Goal: Information Seeking & Learning: Learn about a topic

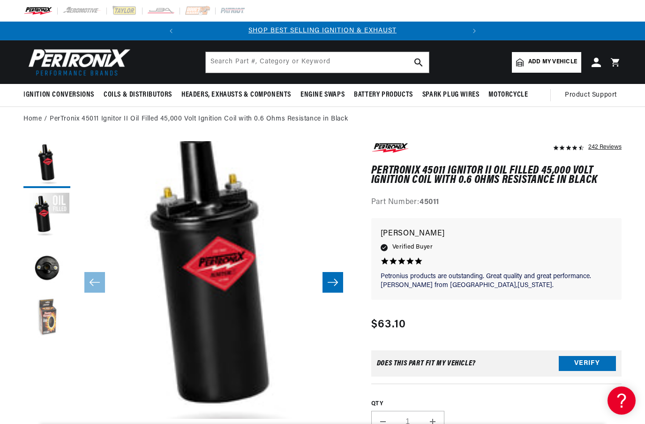
click at [53, 315] on button "Load image 4 in gallery view" at bounding box center [46, 319] width 47 height 47
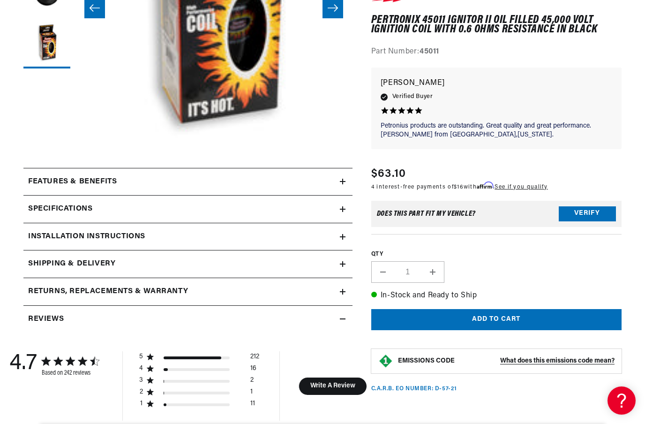
scroll to position [301, 0]
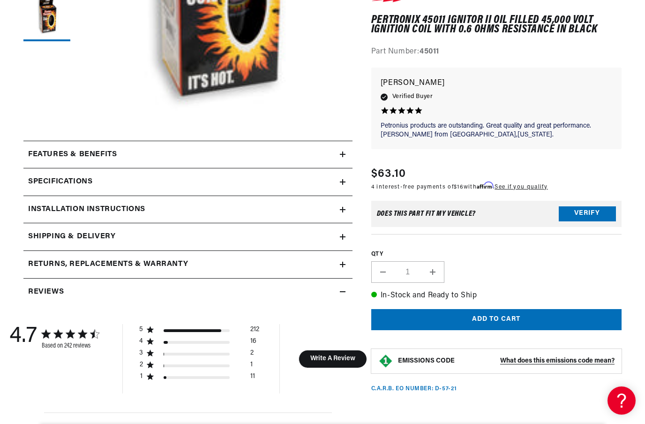
click at [343, 209] on icon at bounding box center [343, 209] width 6 height 0
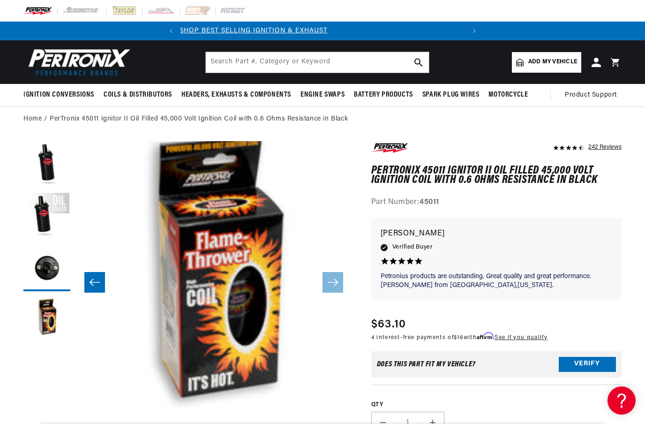
scroll to position [0, 284]
click at [507, 239] on div "Petronius products are outstanding. Great Petronius products are outstanding. G…" at bounding box center [497, 258] width 232 height 63
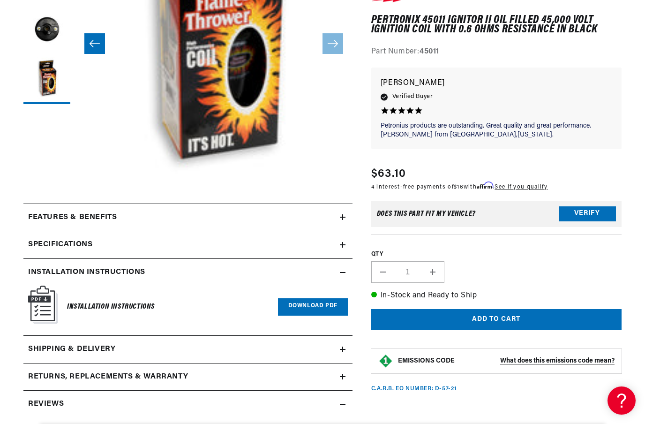
scroll to position [239, 0]
click at [346, 241] on summary "Specifications" at bounding box center [187, 244] width 329 height 27
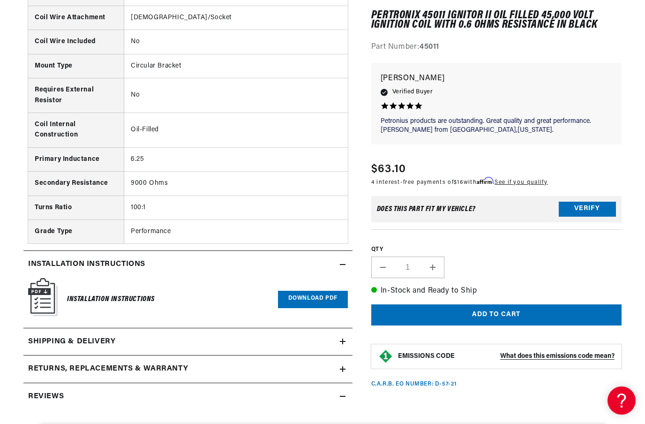
scroll to position [850, 0]
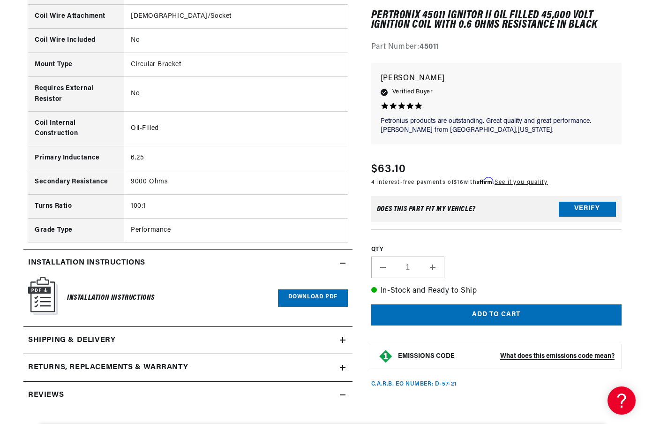
click at [97, 303] on h6 "Installation Instructions" at bounding box center [111, 297] width 88 height 13
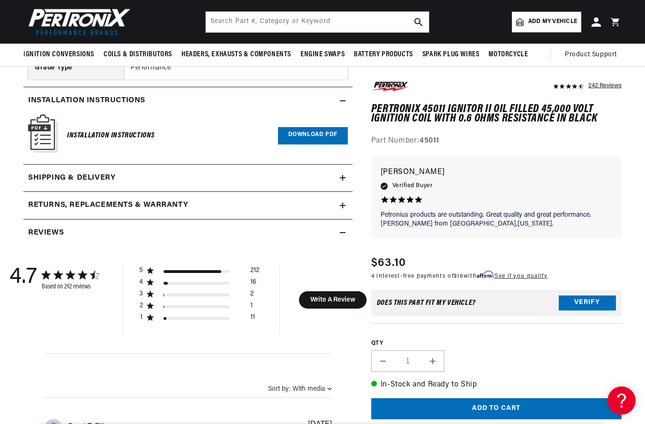
scroll to position [1010, 0]
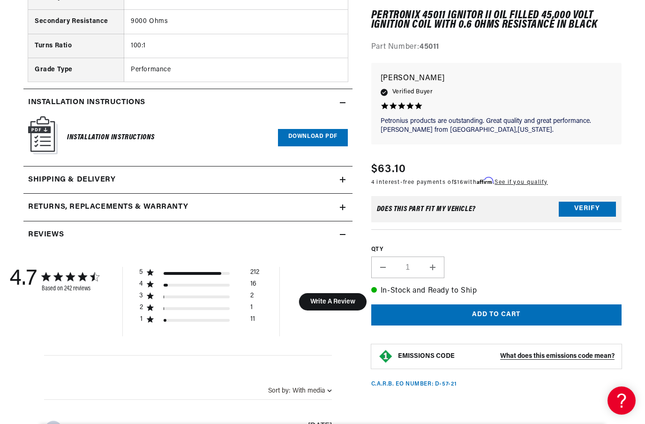
click at [307, 140] on link "Download PDF" at bounding box center [313, 137] width 70 height 17
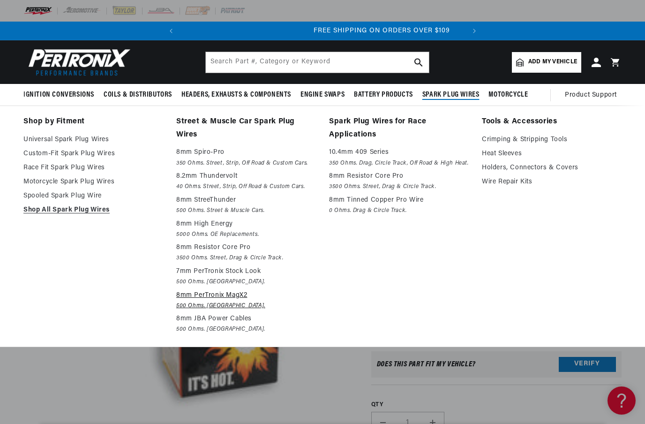
scroll to position [0, 284]
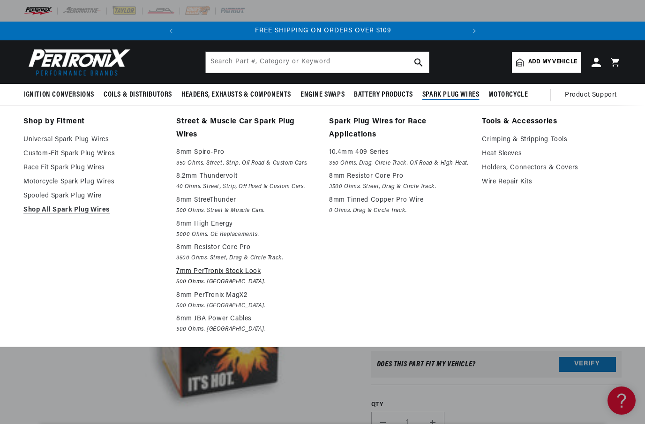
click at [230, 273] on p "7mm PerTronix Stock Look" at bounding box center [246, 271] width 140 height 11
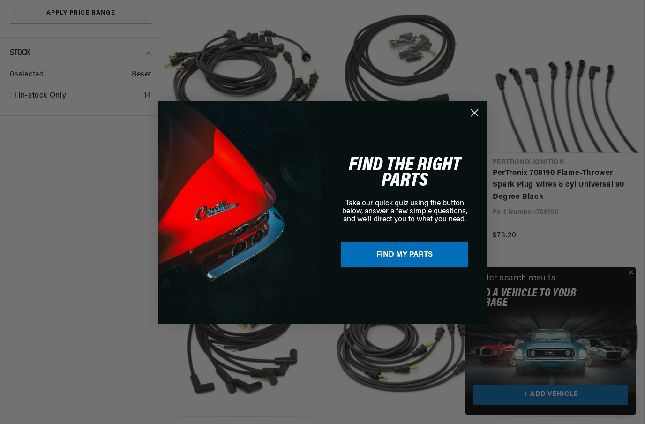
scroll to position [715, 0]
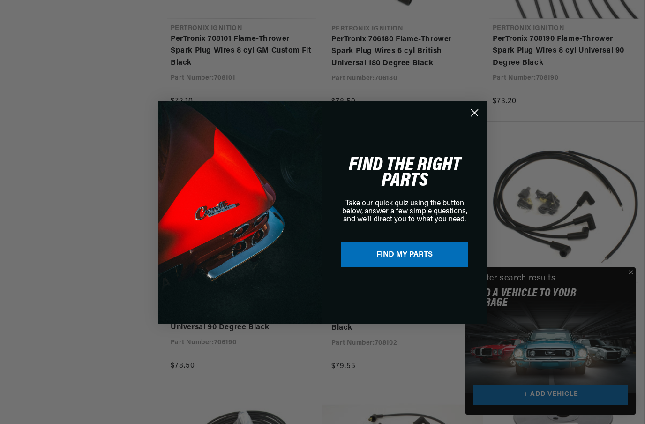
click at [477, 120] on circle "Close dialog" at bounding box center [474, 112] width 15 height 15
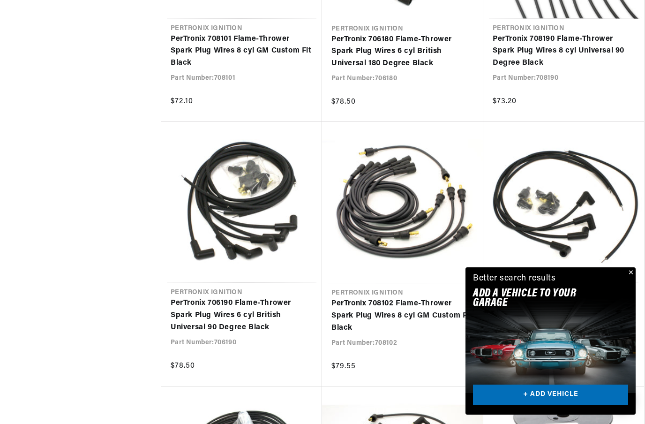
click at [630, 278] on button "Close" at bounding box center [629, 272] width 11 height 11
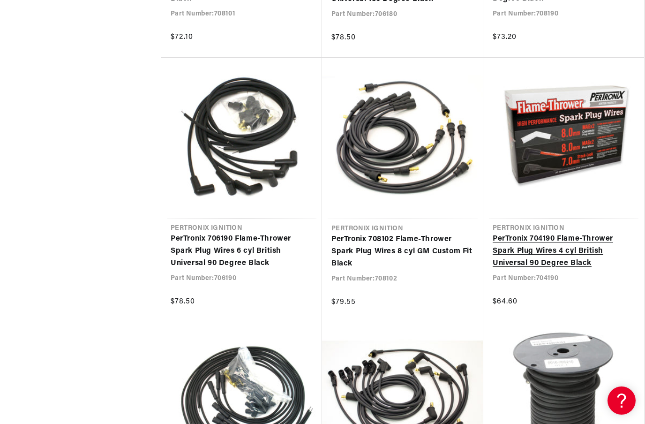
scroll to position [798, 0]
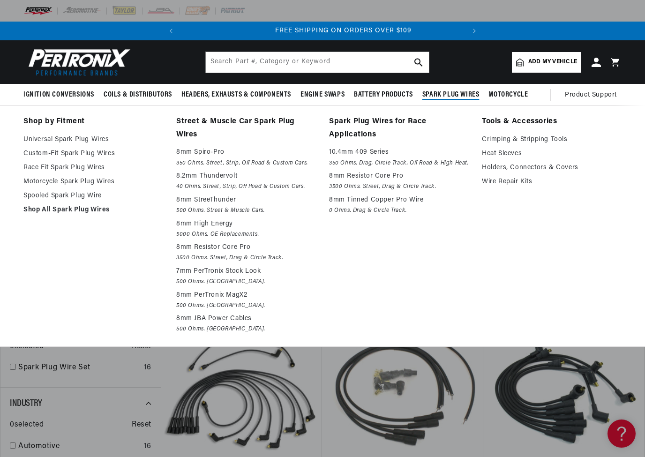
scroll to position [0, 284]
click at [75, 155] on link "Custom-Fit Spark Plug Wires" at bounding box center [93, 153] width 140 height 11
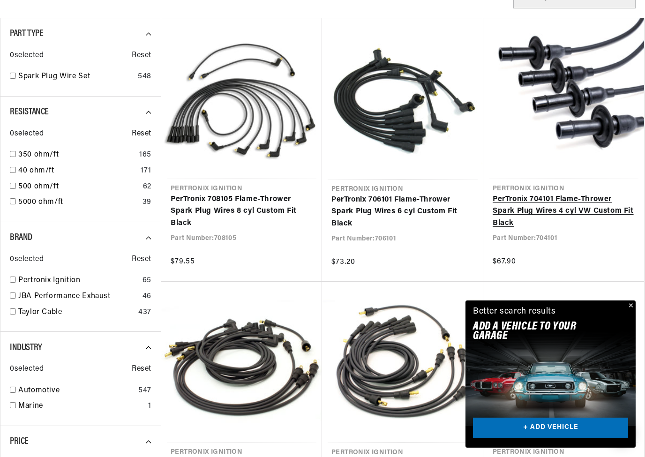
scroll to position [266, 0]
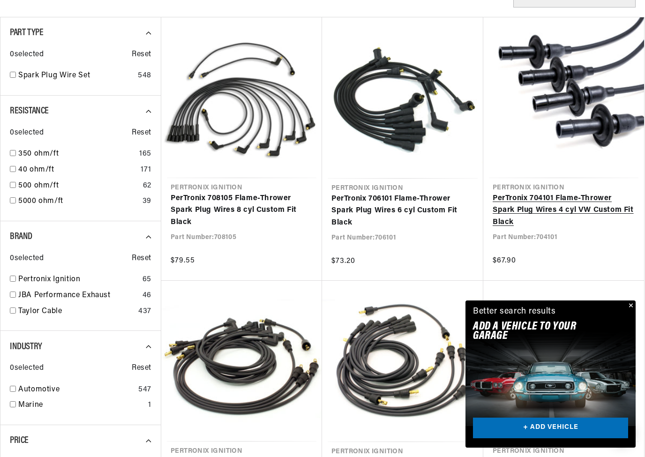
click at [532, 200] on link "PerTronix 704101 Flame-Thrower Spark Plug Wires 4 cyl VW Custom Fit Black" at bounding box center [564, 211] width 142 height 36
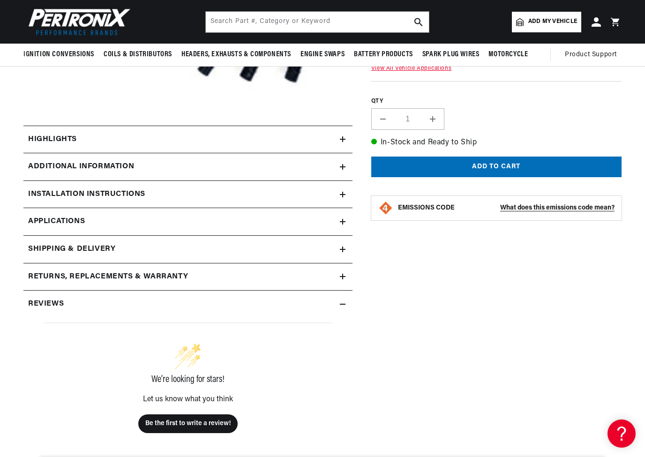
scroll to position [0, 284]
click at [343, 167] on icon at bounding box center [343, 167] width 0 height 6
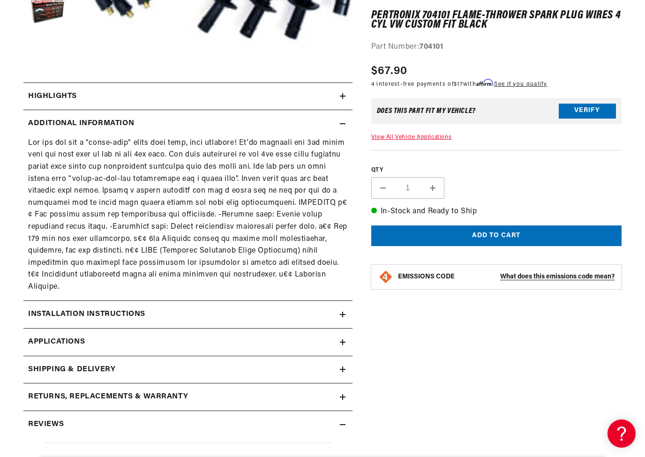
scroll to position [388, 0]
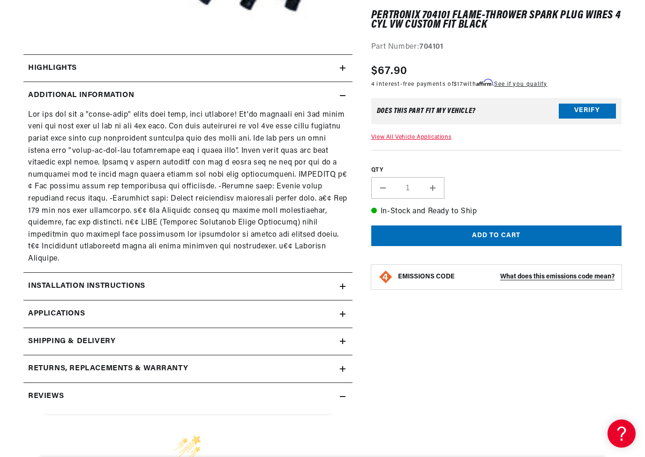
click at [340, 311] on icon at bounding box center [343, 314] width 6 height 6
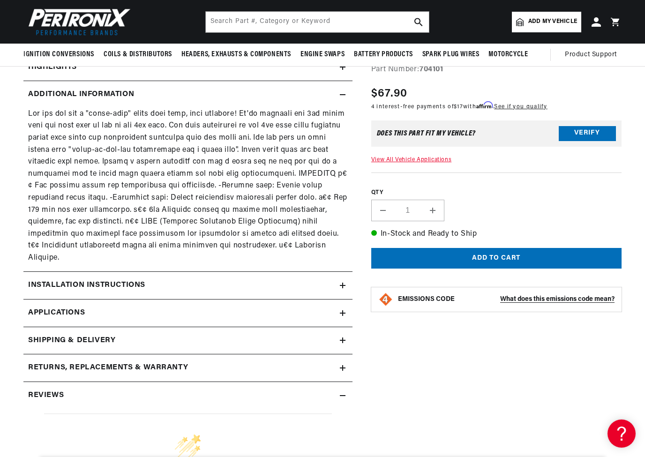
scroll to position [0, 284]
click at [344, 272] on summary "Installation instructions" at bounding box center [187, 285] width 329 height 27
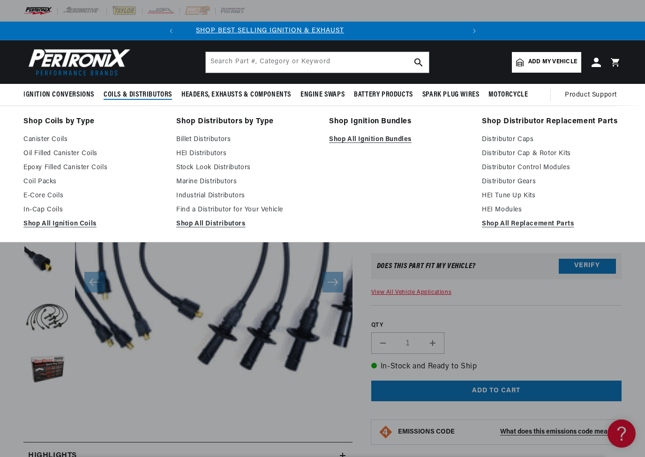
scroll to position [0, 0]
click at [199, 170] on link "Stock Look Distributors" at bounding box center [246, 167] width 140 height 11
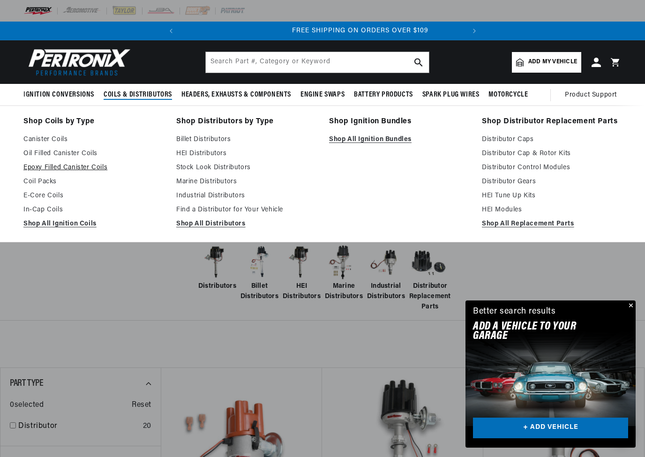
scroll to position [0, 284]
click at [73, 155] on link "Oil Filled Canister Coils" at bounding box center [93, 153] width 140 height 11
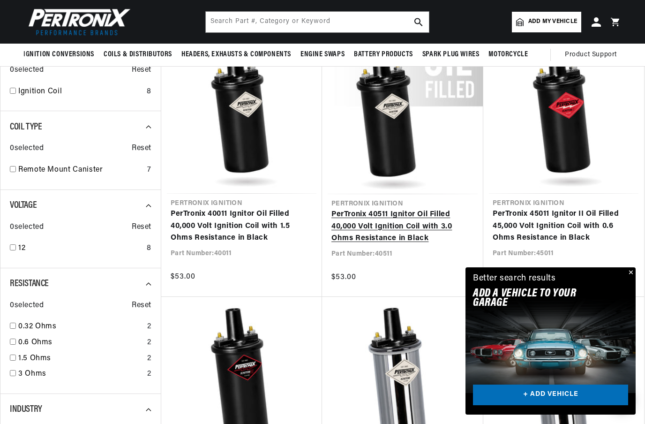
scroll to position [464, 0]
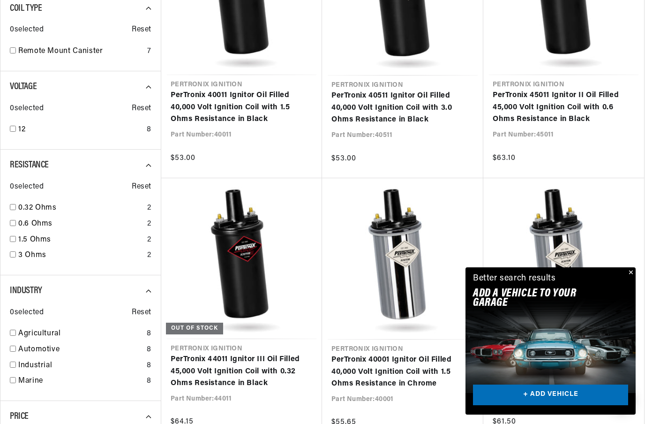
click at [629, 278] on button "Close" at bounding box center [629, 272] width 11 height 11
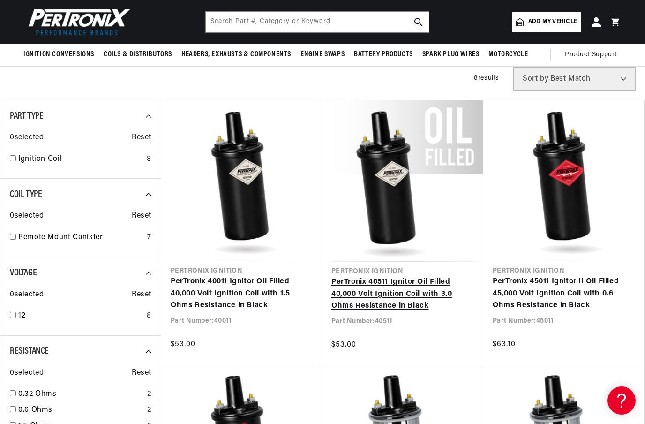
scroll to position [270, 0]
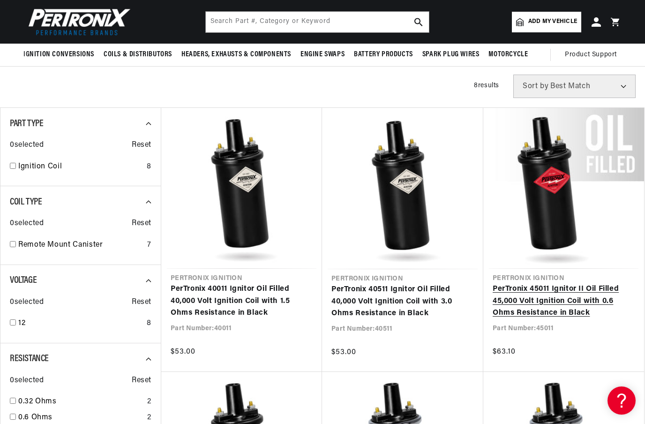
click at [565, 283] on link "PerTronix 45011 Ignitor II Oil Filled 45,000 Volt Ignition Coil with 0.6 Ohms R…" at bounding box center [564, 301] width 142 height 36
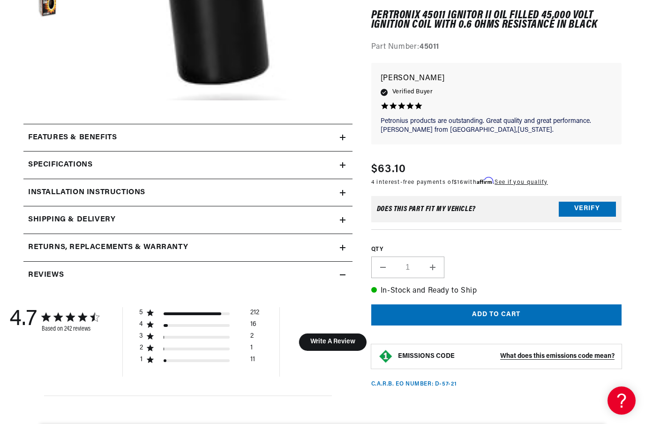
scroll to position [0, 284]
click at [343, 137] on icon at bounding box center [343, 137] width 6 height 0
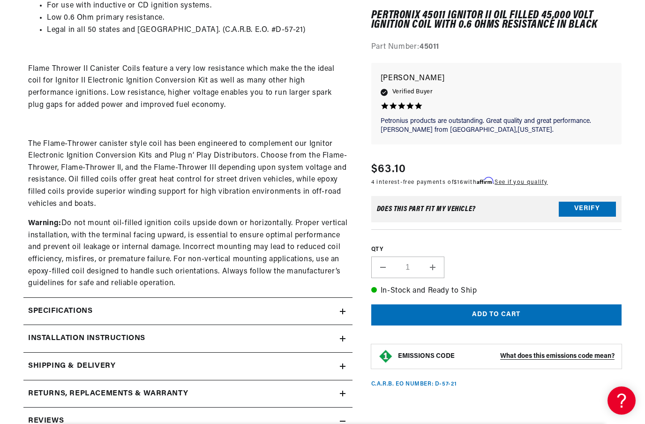
scroll to position [0, 0]
click at [341, 300] on summary "Specifications" at bounding box center [187, 311] width 329 height 27
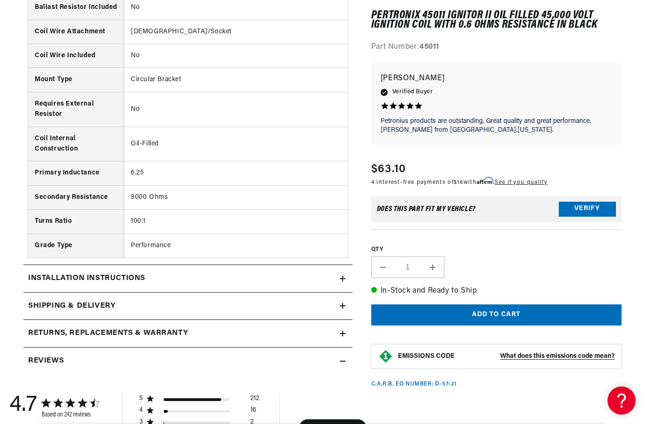
scroll to position [1170, 0]
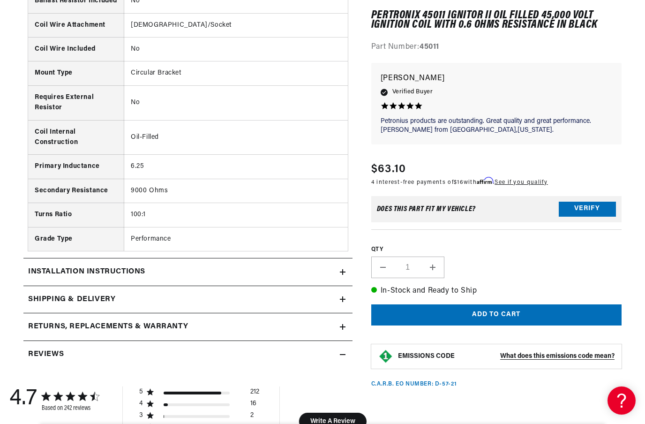
click at [345, 270] on icon at bounding box center [343, 272] width 6 height 6
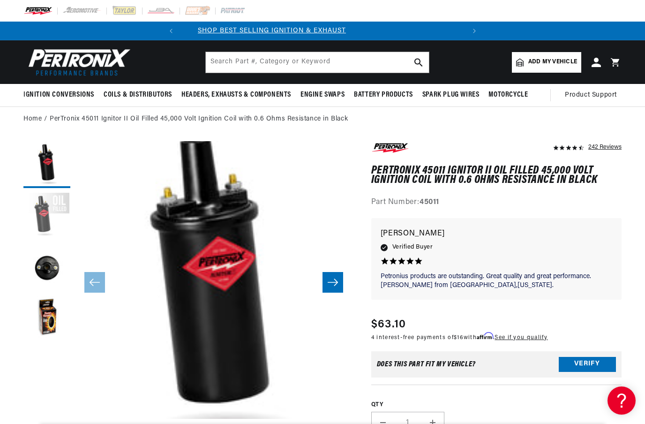
scroll to position [0, 0]
click at [56, 220] on button "Load image 2 in gallery view" at bounding box center [46, 216] width 47 height 47
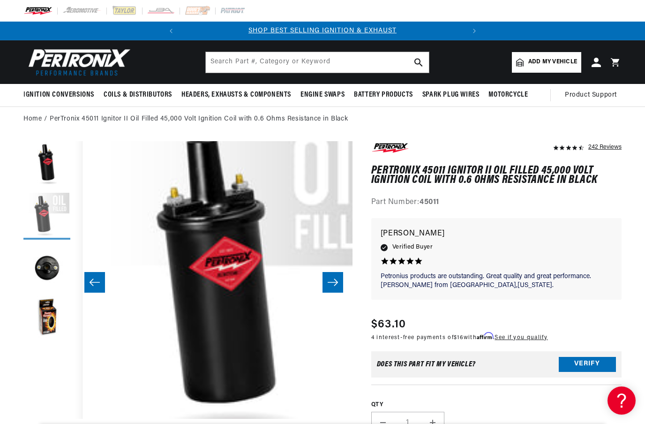
scroll to position [0, 277]
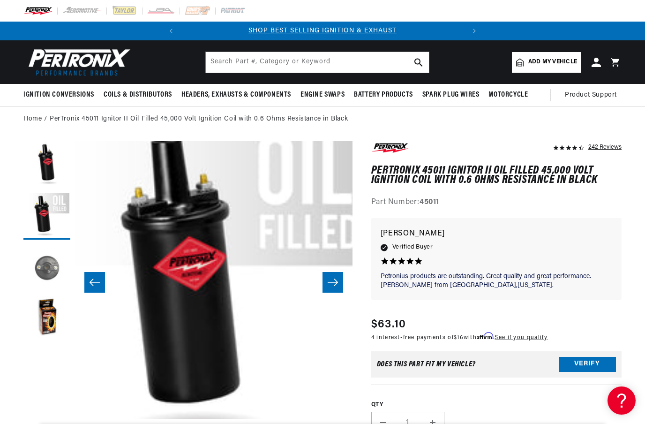
click at [52, 278] on button "Load image 3 in gallery view" at bounding box center [46, 267] width 47 height 47
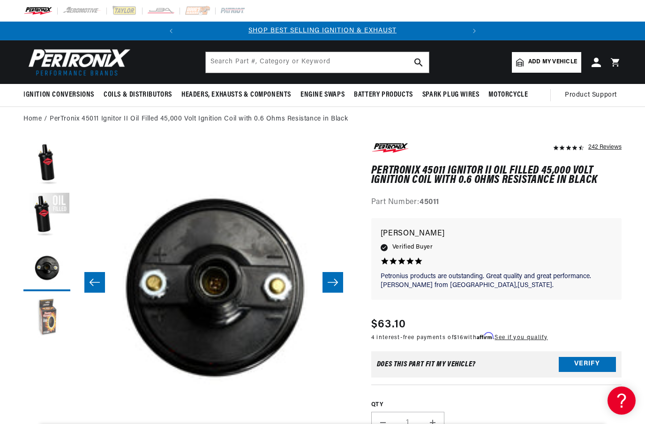
click at [49, 317] on button "Load image 4 in gallery view" at bounding box center [46, 319] width 47 height 47
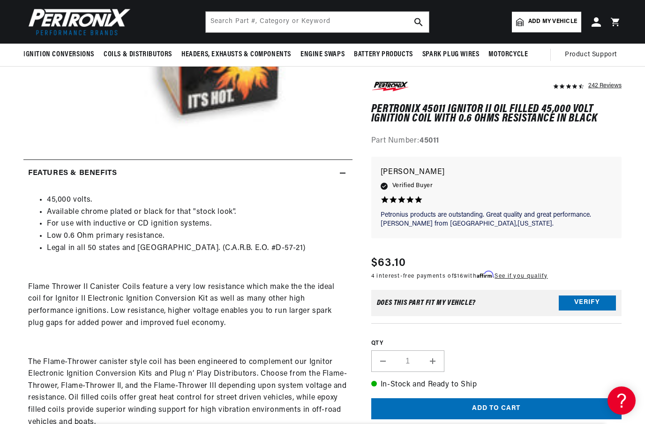
scroll to position [0, 0]
